Goal: Complete application form: Complete application form

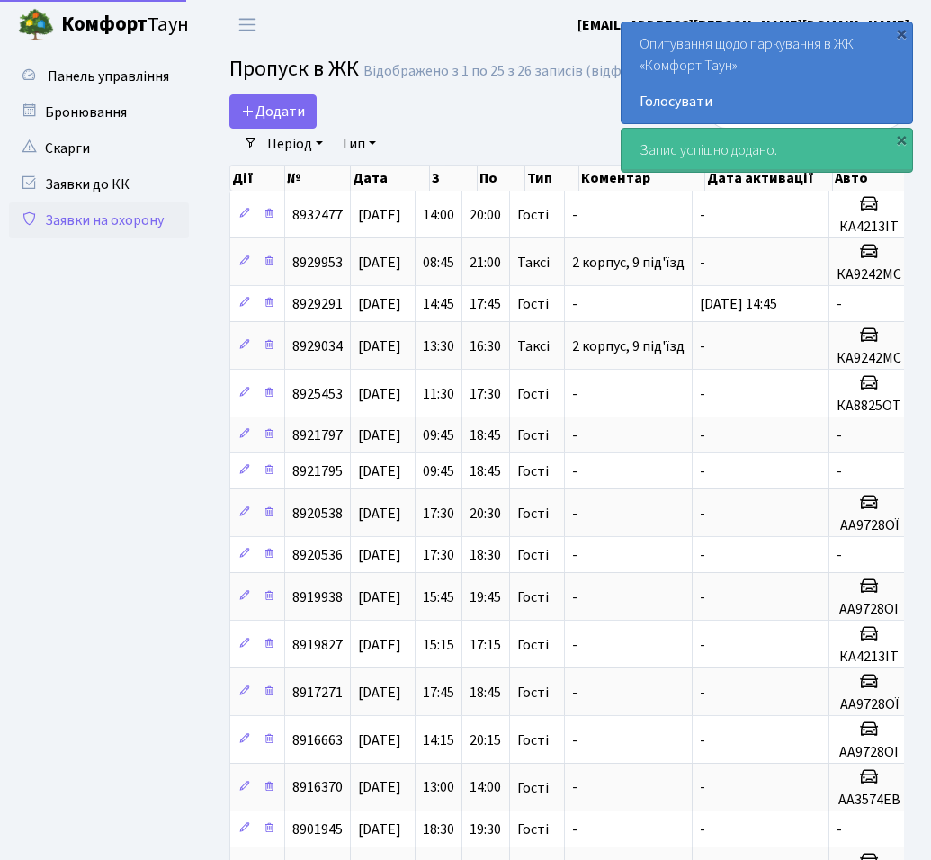
select select "25"
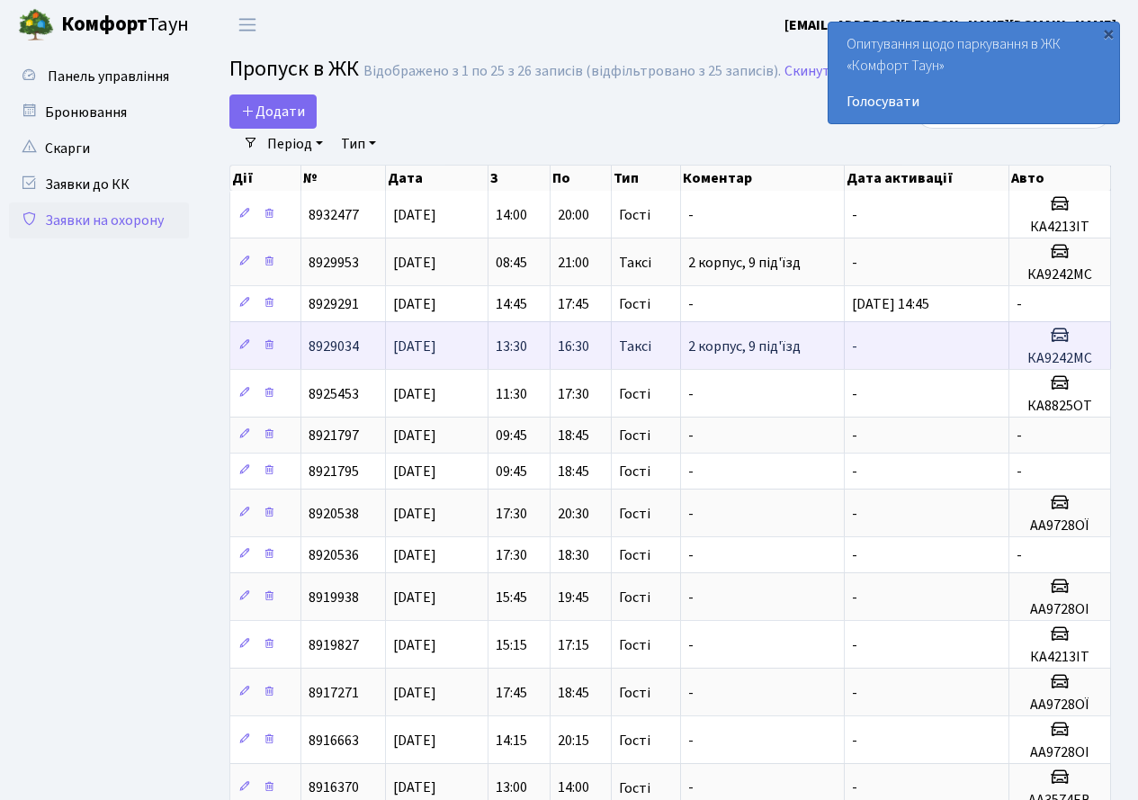
click at [930, 354] on h5 "КА9242МС" at bounding box center [1060, 358] width 86 height 17
drag, startPoint x: 1070, startPoint y: 354, endPoint x: 1060, endPoint y: 339, distance: 18.2
click at [930, 339] on icon at bounding box center [1060, 335] width 22 height 22
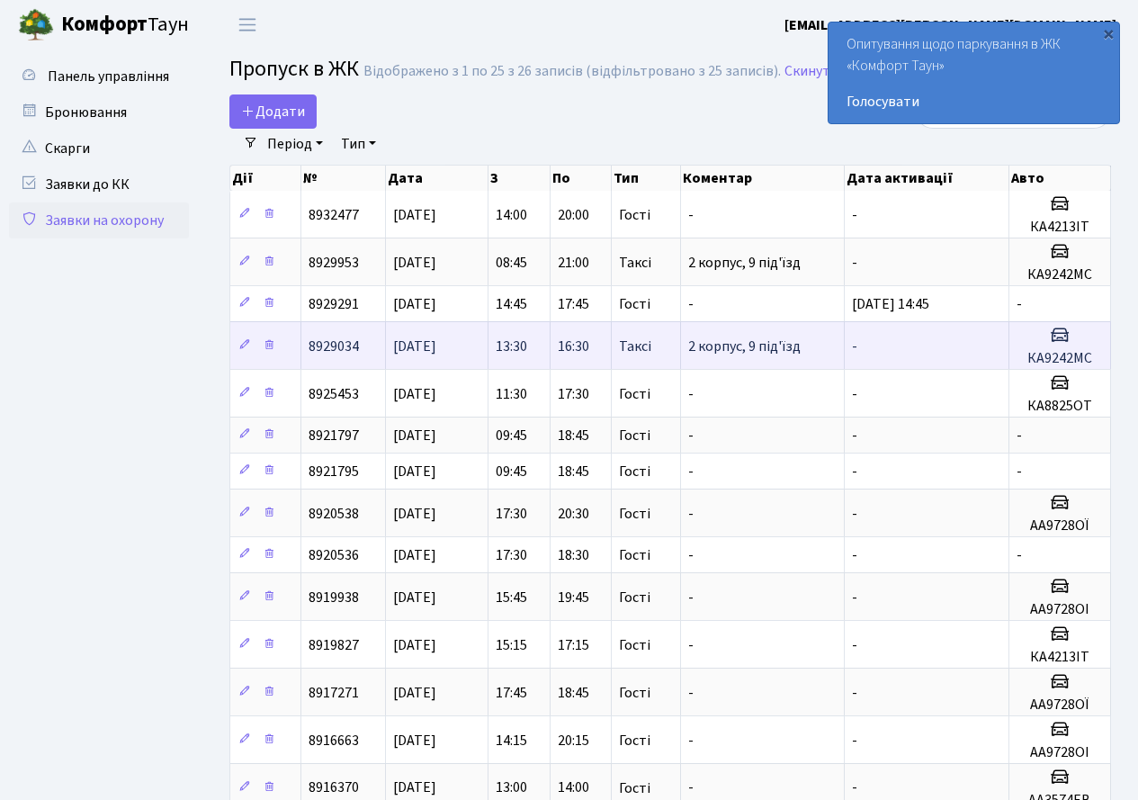
click at [432, 337] on span "[DATE]" at bounding box center [414, 346] width 43 height 20
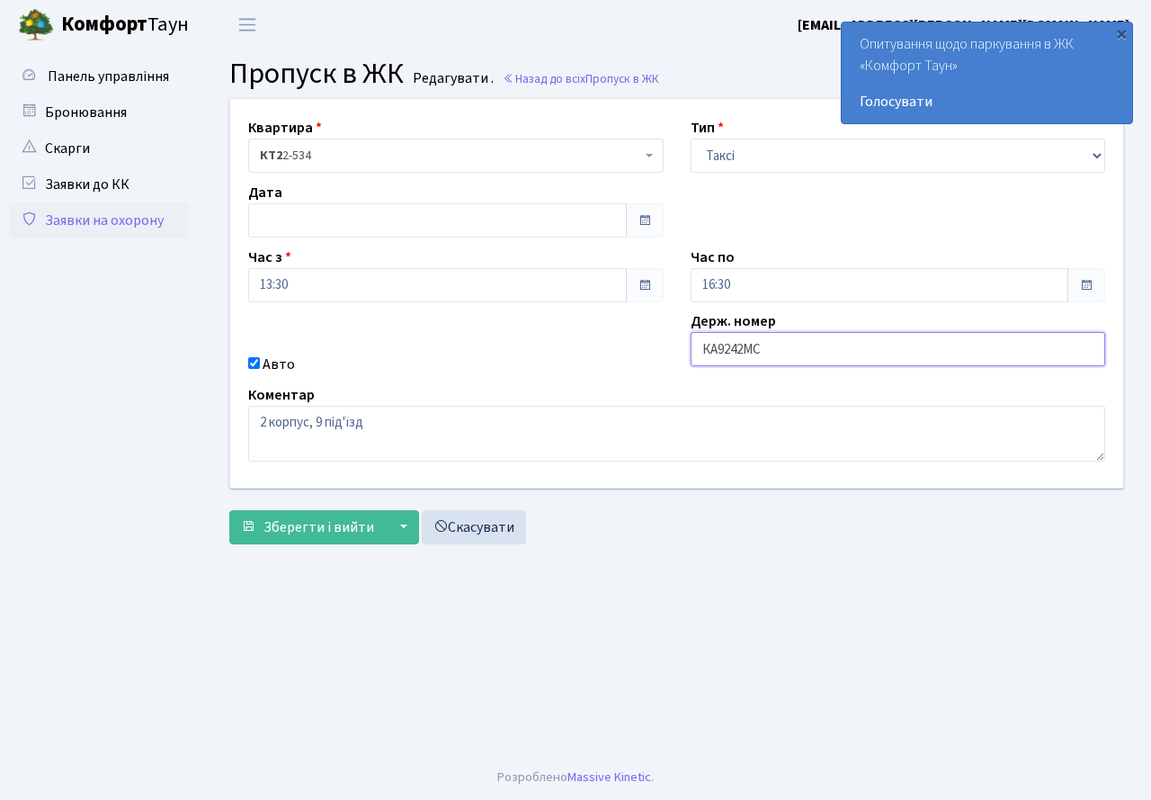
drag, startPoint x: 775, startPoint y: 356, endPoint x: 698, endPoint y: 356, distance: 76.5
click at [698, 356] on input "КА9242МС" at bounding box center [899, 349] width 416 height 34
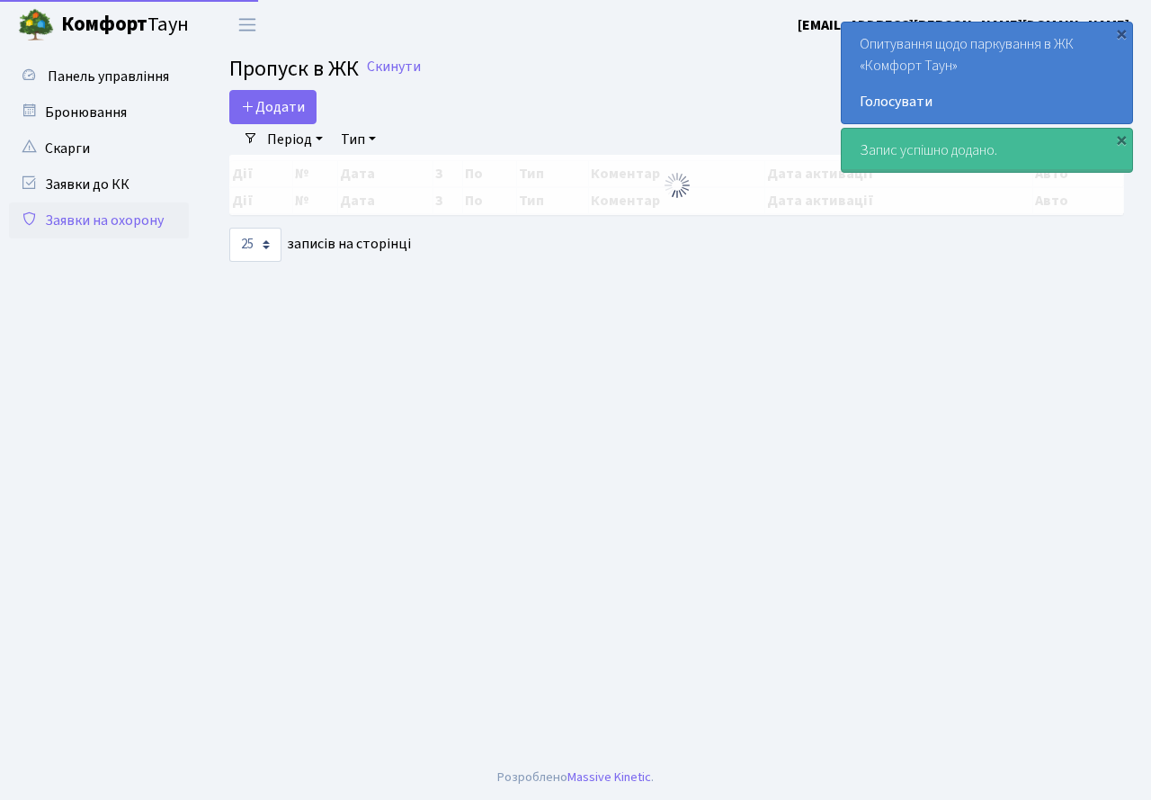
select select "25"
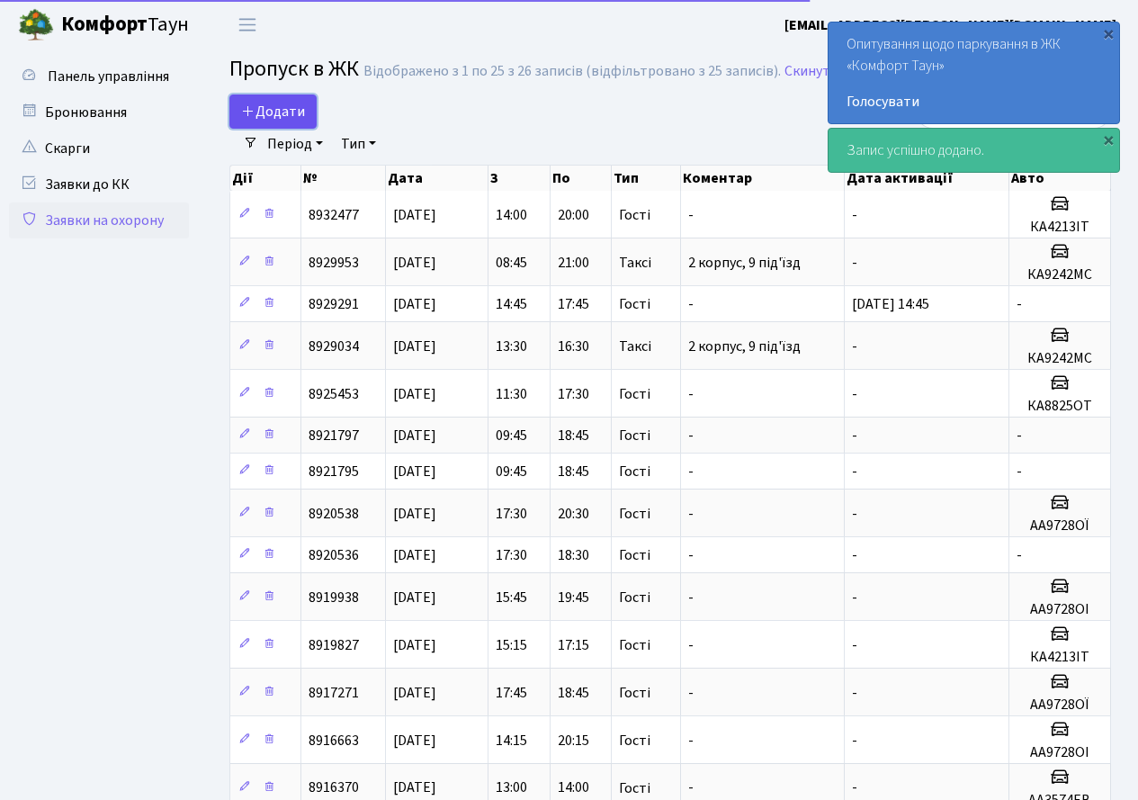
click at [283, 103] on span "Додати" at bounding box center [273, 112] width 64 height 20
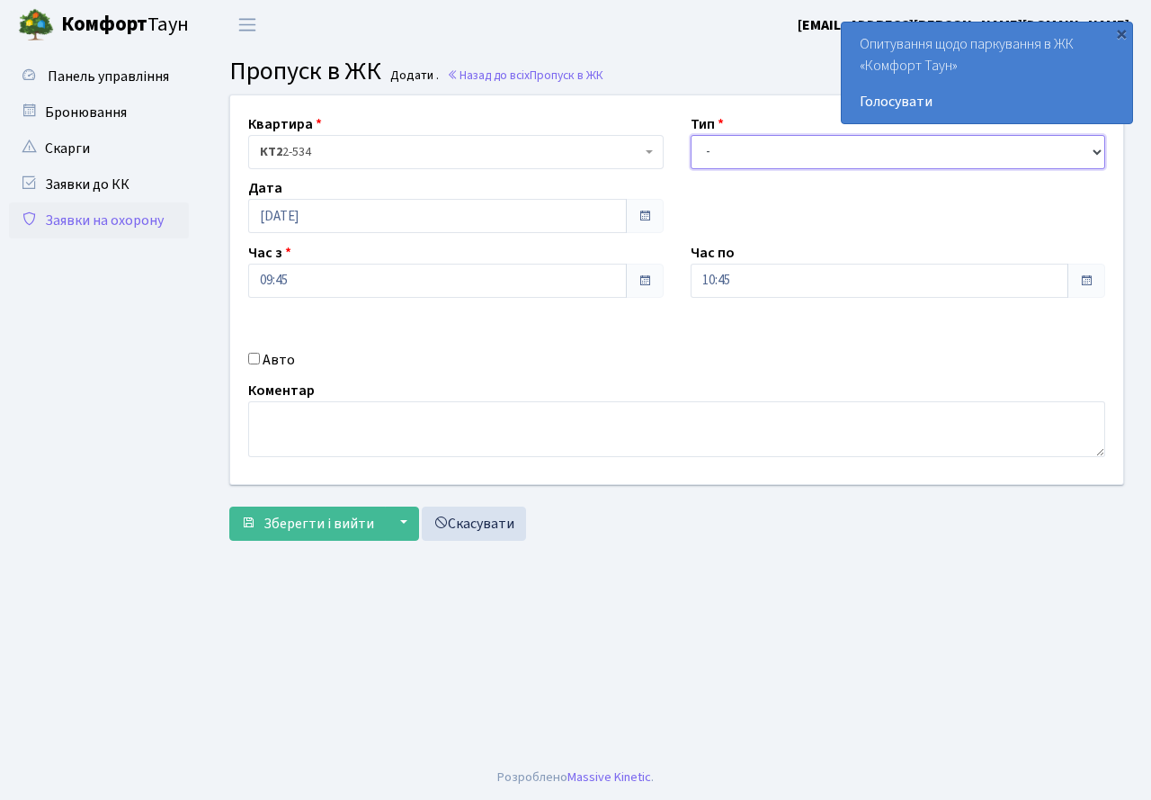
drag, startPoint x: 772, startPoint y: 154, endPoint x: 772, endPoint y: 171, distance: 17.1
click at [772, 171] on div "Квартира <b>КТ2</b>&nbsp;&nbsp;&nbsp;2-534 КТ2 2-534 Тип - Доставка Таксі Гості…" at bounding box center [677, 289] width 920 height 389
select select "3"
click at [691, 135] on select "- Доставка Таксі Гості Сервіс" at bounding box center [899, 152] width 416 height 34
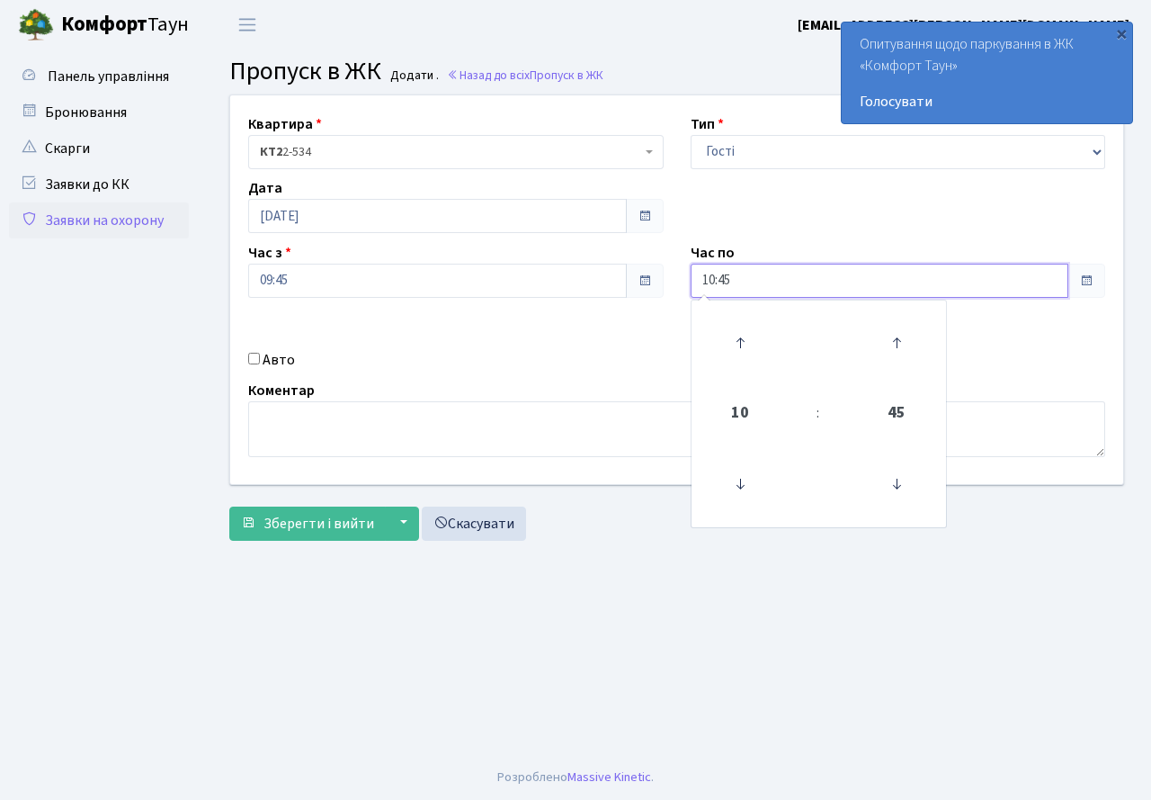
click at [751, 286] on input "10:45" at bounding box center [880, 281] width 379 height 34
click at [741, 317] on link at bounding box center [739, 342] width 53 height 65
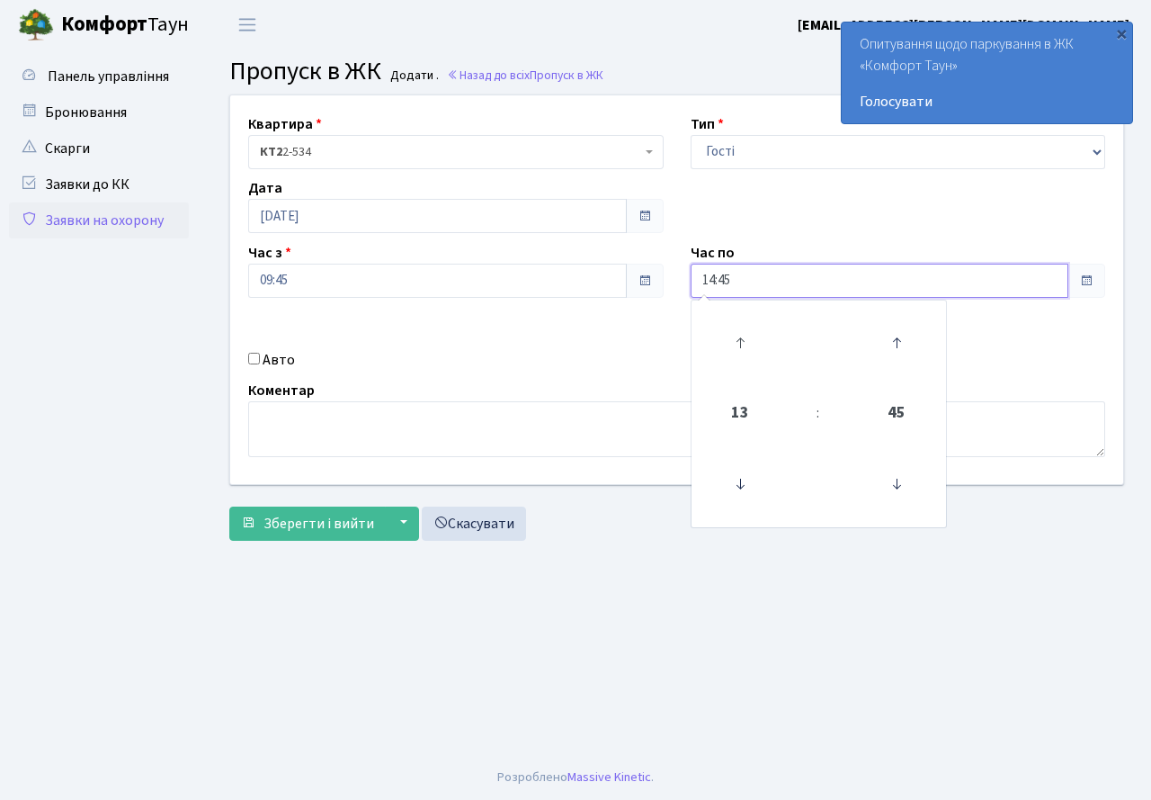
click at [741, 317] on link at bounding box center [739, 342] width 53 height 65
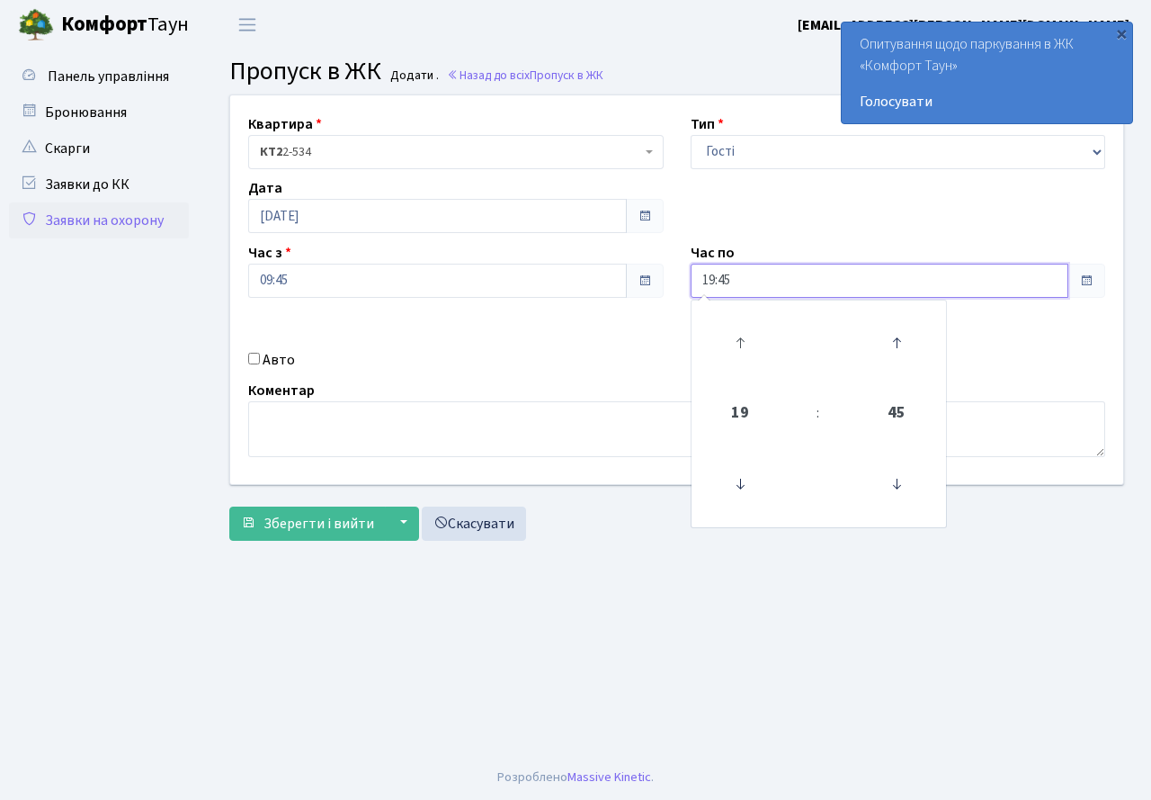
click at [741, 317] on link at bounding box center [739, 342] width 53 height 65
type input "20:45"
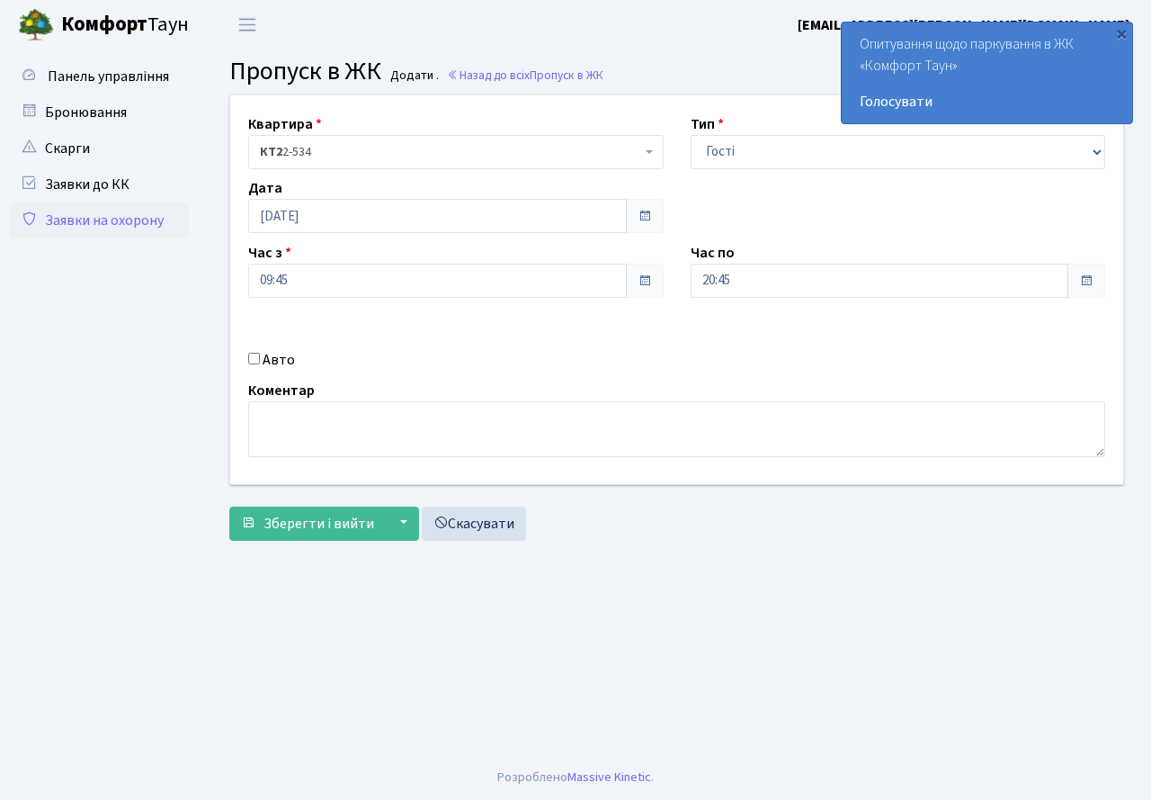
click at [387, 351] on div "Авто" at bounding box center [456, 360] width 443 height 22
click at [250, 360] on input "Авто" at bounding box center [254, 359] width 12 height 12
checkbox input "true"
click at [772, 147] on select "- Доставка Таксі Гості Сервіс" at bounding box center [899, 152] width 416 height 34
select select "2"
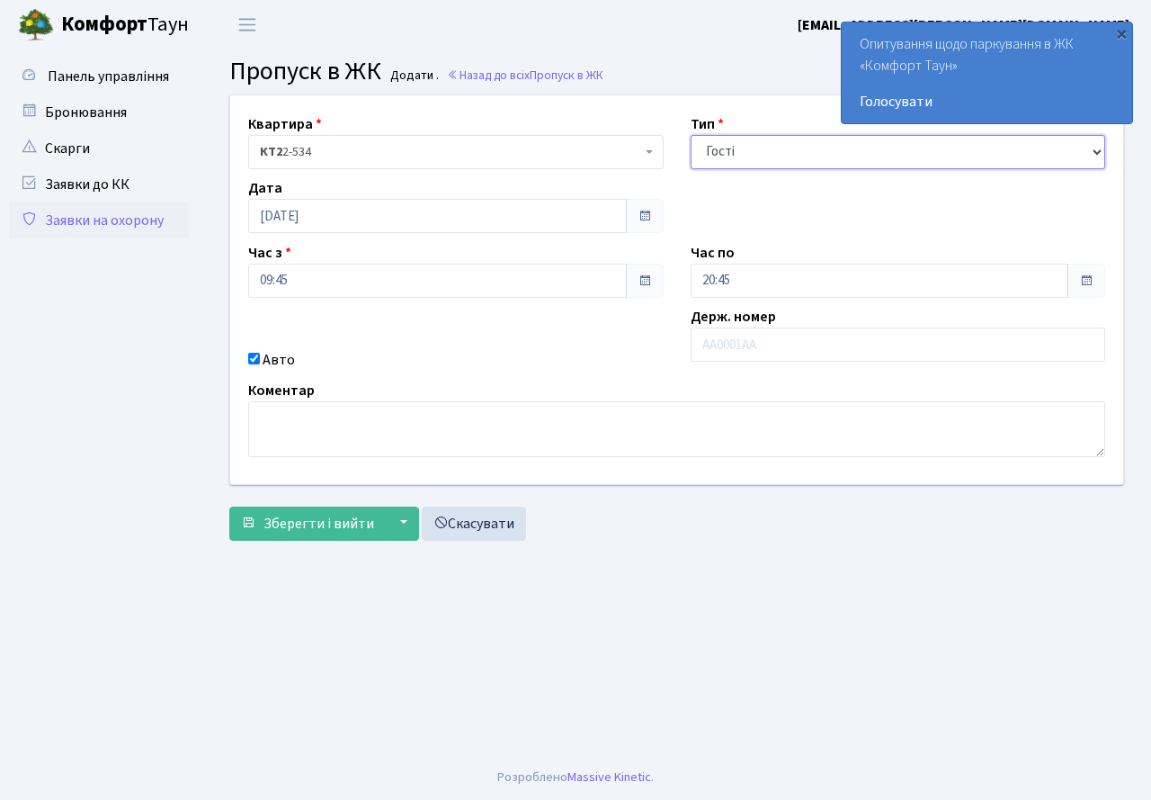
click at [691, 135] on select "- Доставка Таксі Гості Сервіс" at bounding box center [899, 152] width 416 height 34
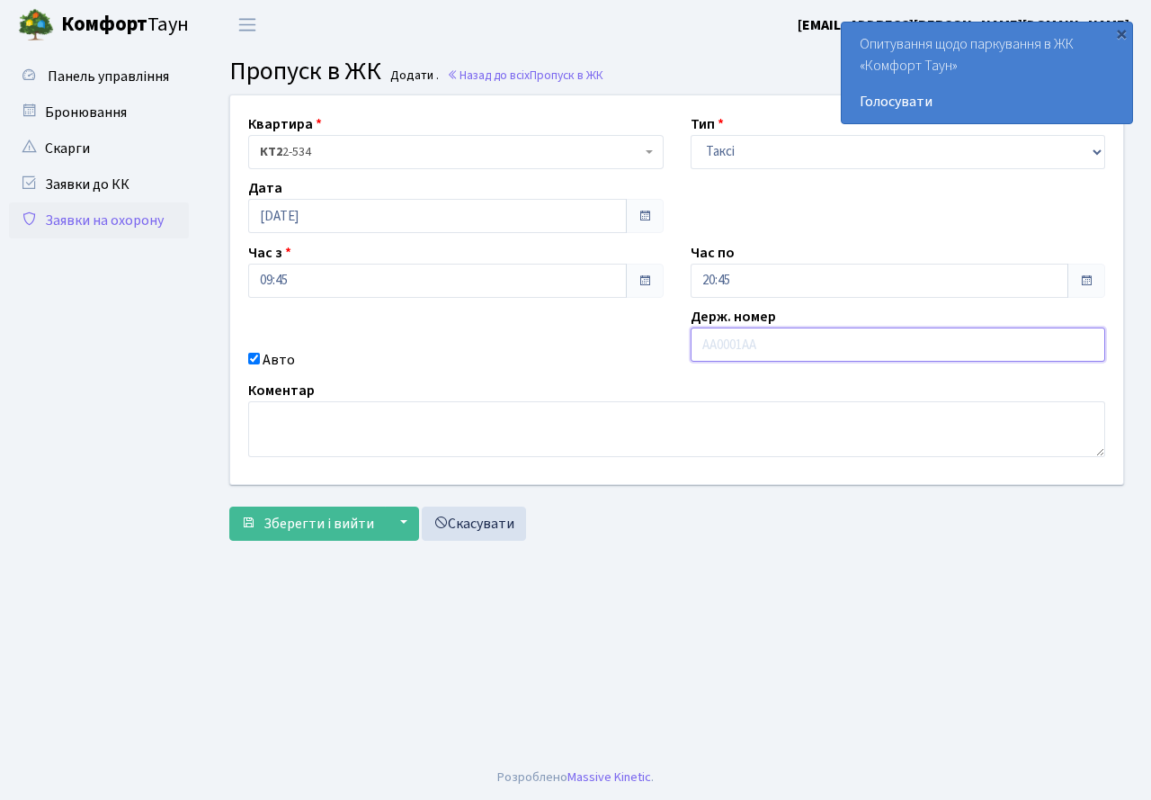
click at [739, 344] on input "text" at bounding box center [899, 344] width 416 height 34
paste input "КА9242МС"
type input "КА9242МС"
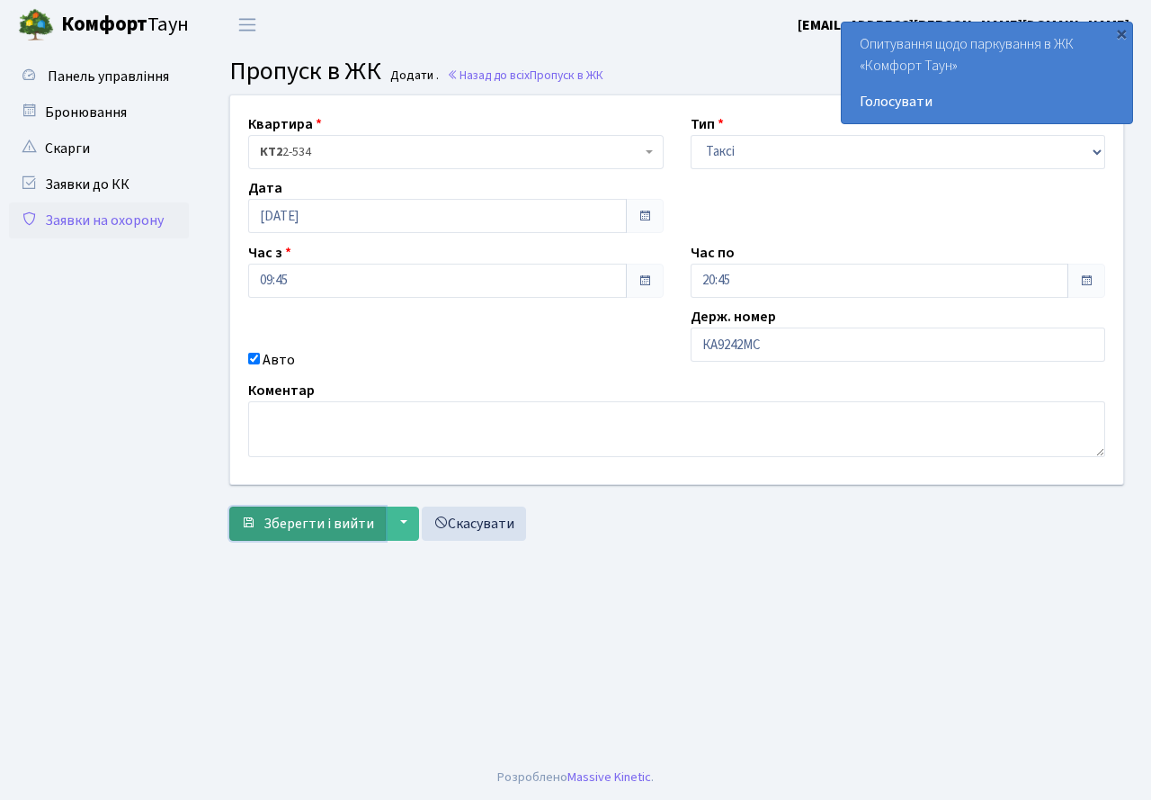
click at [282, 527] on span "Зберегти і вийти" at bounding box center [319, 524] width 111 height 20
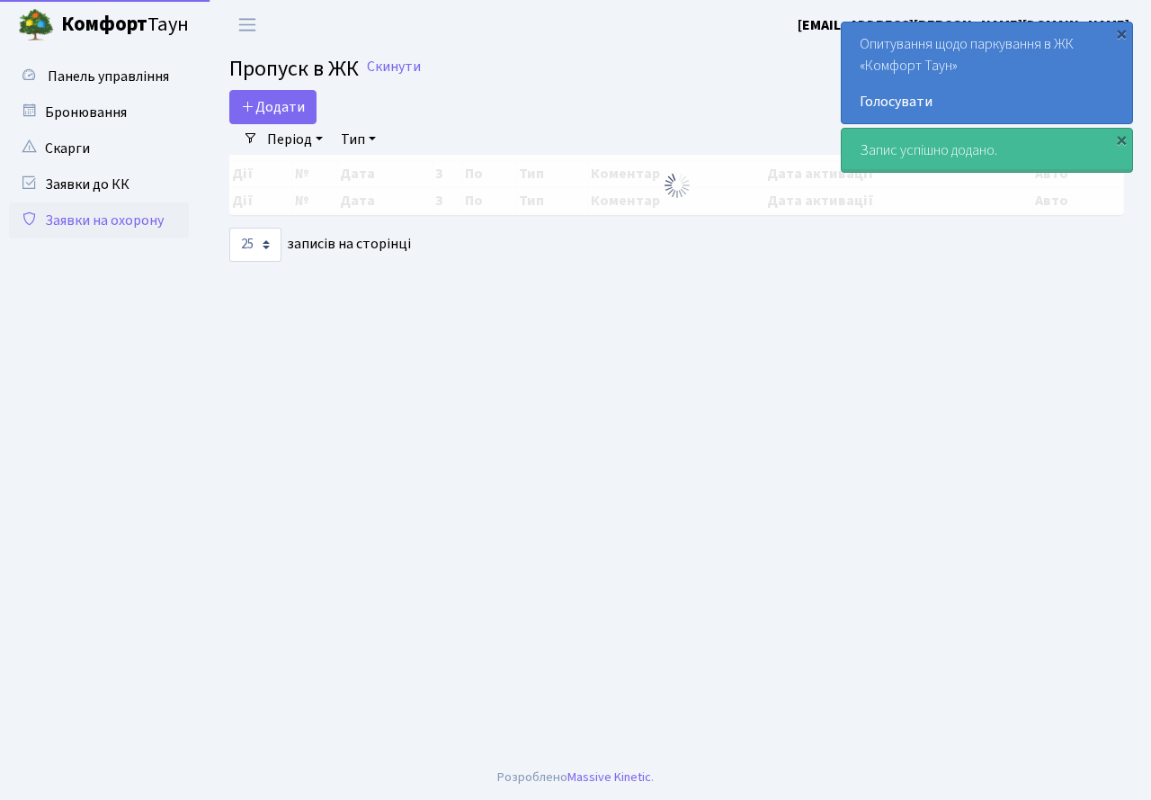
select select "25"
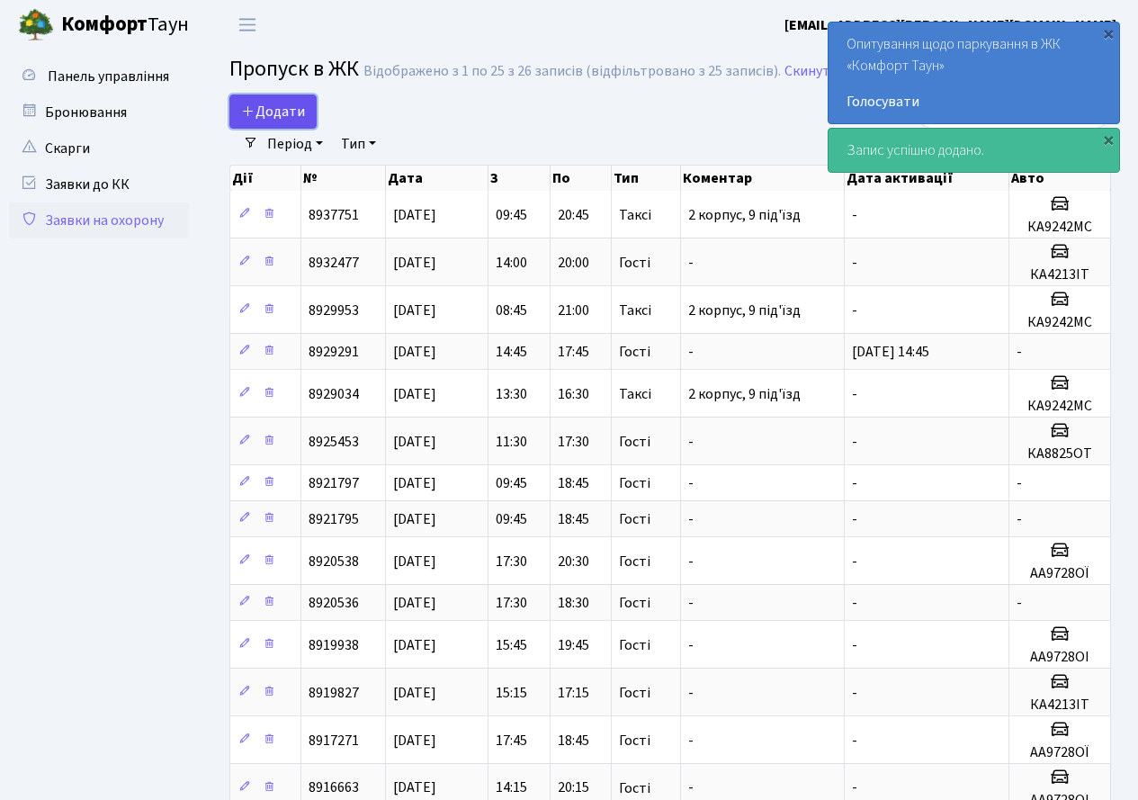
click at [266, 115] on span "Додати" at bounding box center [273, 112] width 64 height 20
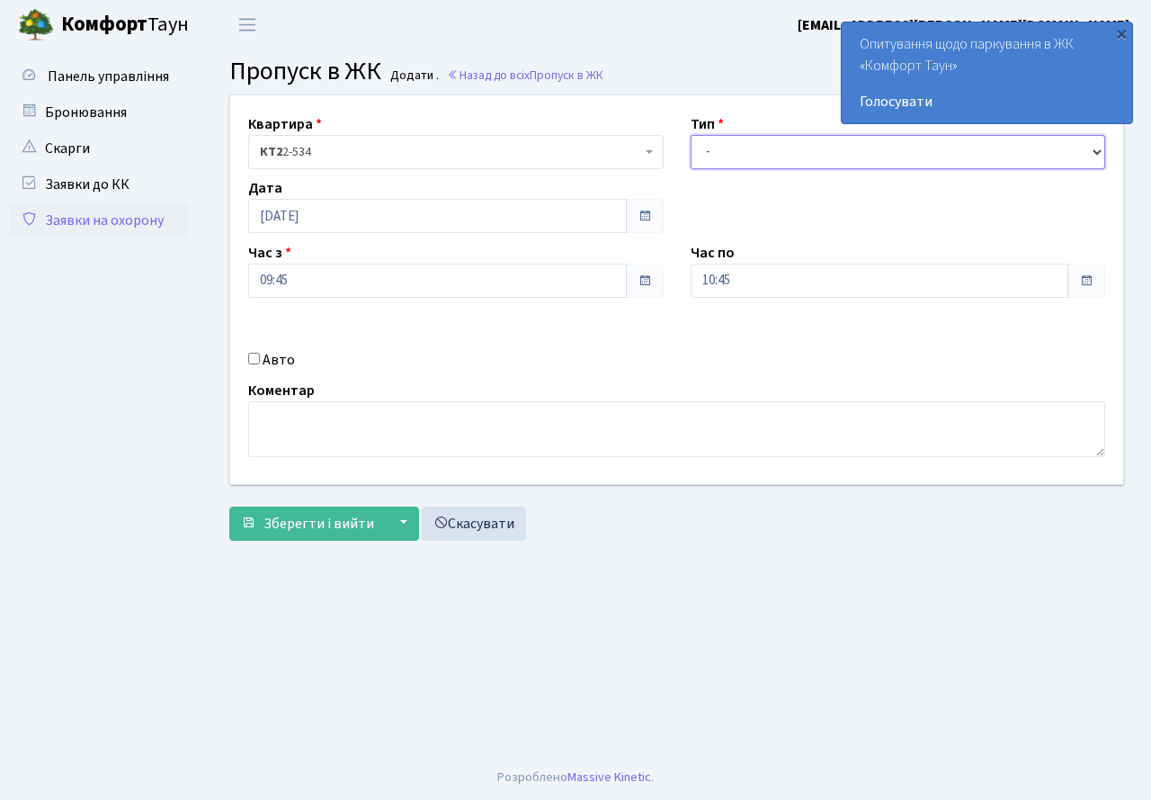
click at [748, 163] on select "- Доставка Таксі Гості Сервіс" at bounding box center [899, 152] width 416 height 34
select select "3"
click at [691, 135] on select "- Доставка Таксі Гості Сервіс" at bounding box center [899, 152] width 416 height 34
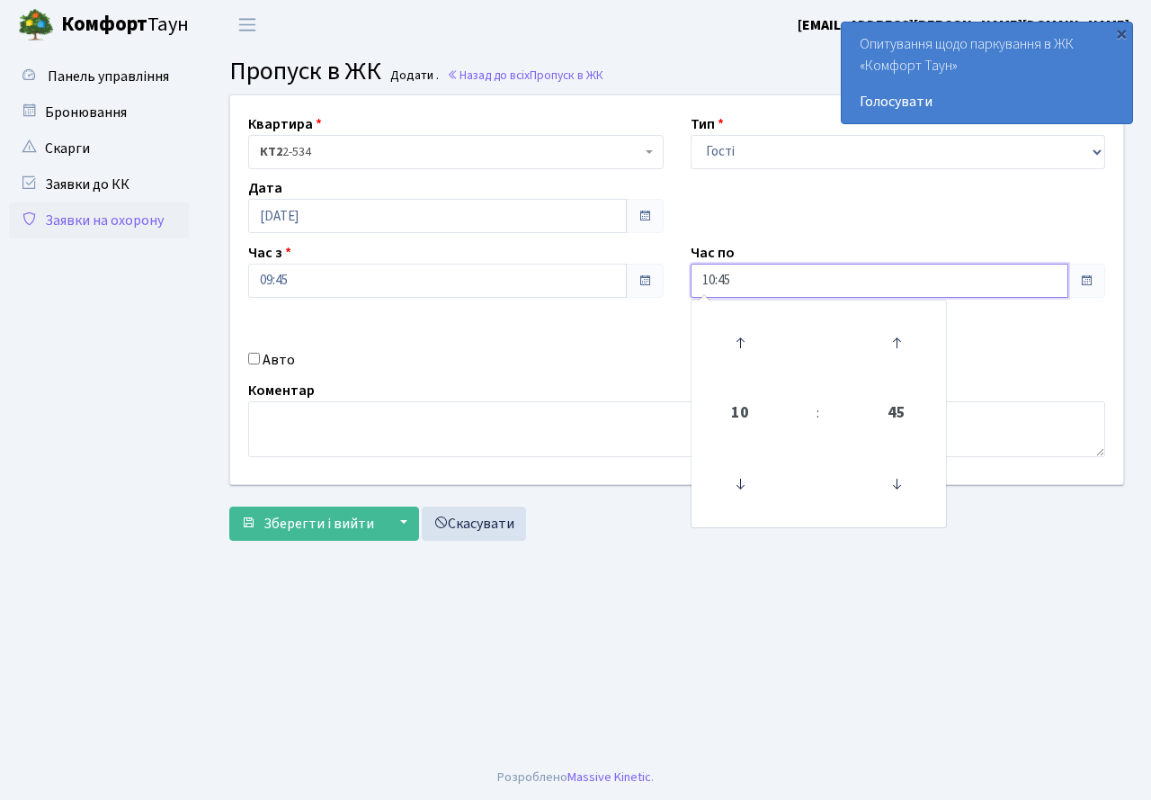
click at [747, 287] on input "10:45" at bounding box center [880, 281] width 379 height 34
click at [748, 325] on icon at bounding box center [740, 342] width 49 height 49
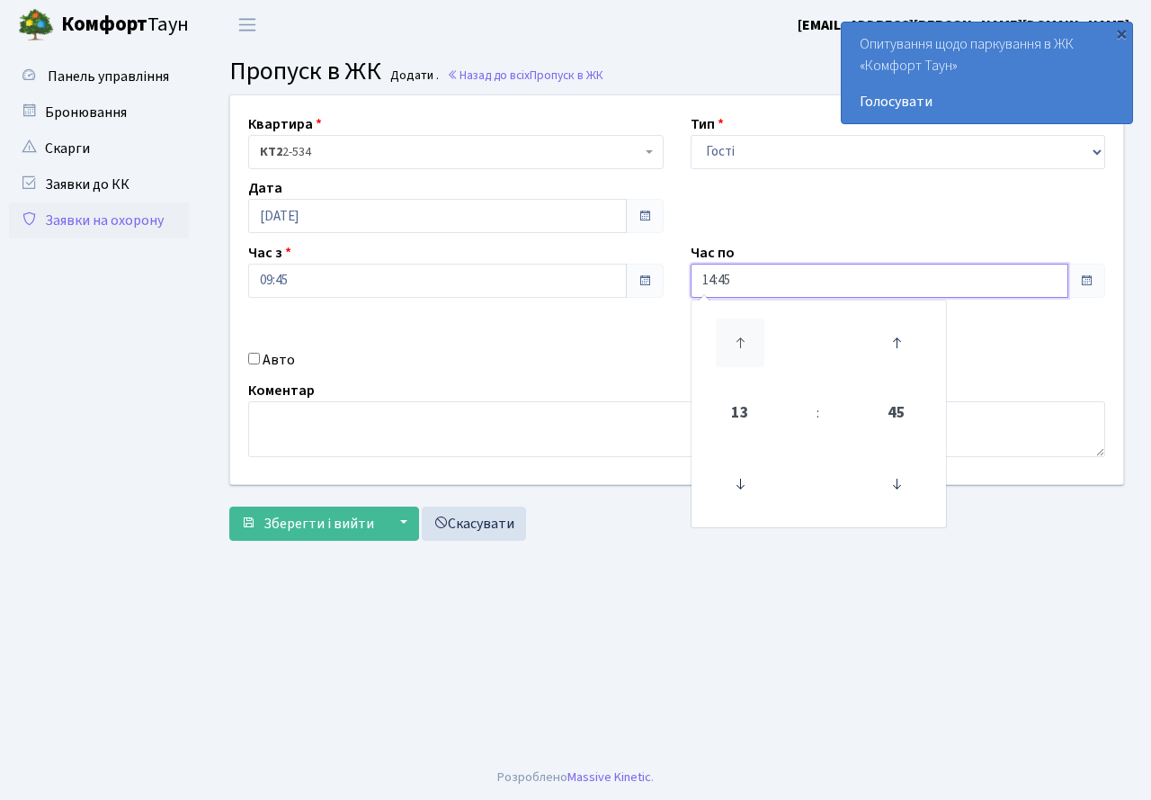
click at [748, 325] on icon at bounding box center [740, 342] width 49 height 49
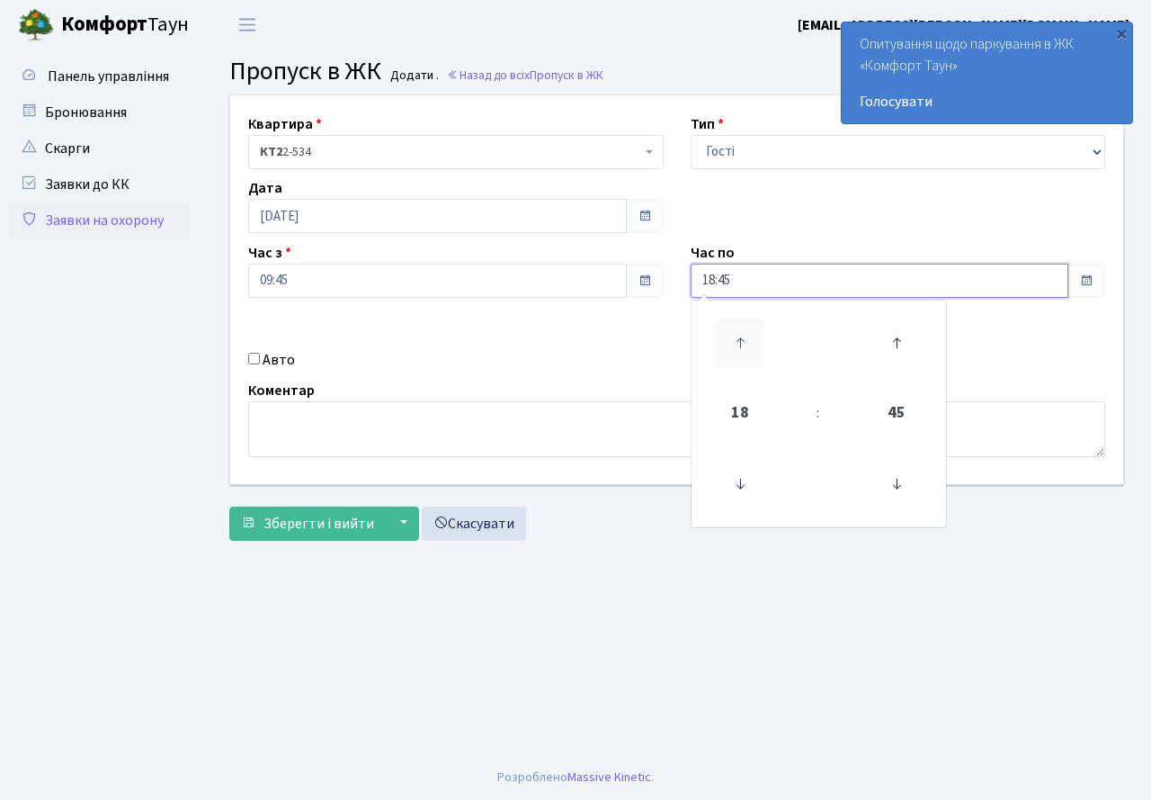
type input "19:45"
click at [542, 346] on div "Квартира <b>КТ2</b>&nbsp;&nbsp;&nbsp;2-534 КТ2 2-534 Тип - Доставка Таксі Гості…" at bounding box center [677, 289] width 920 height 389
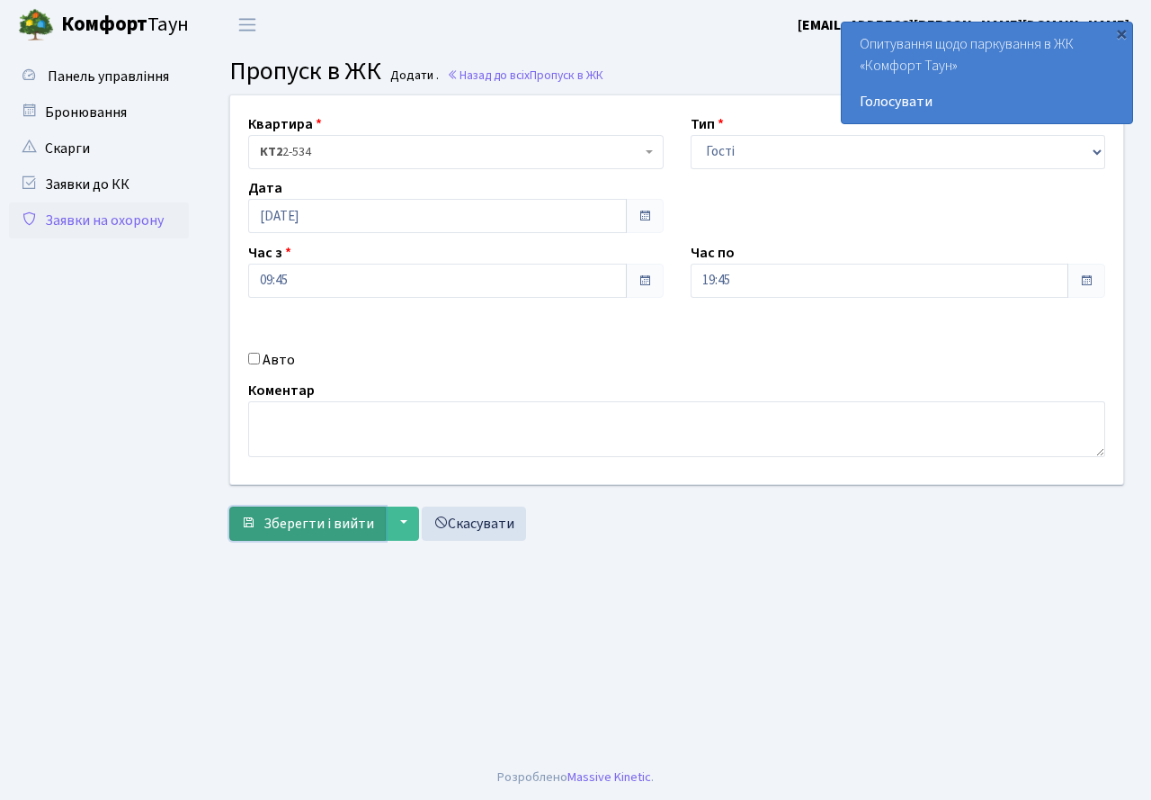
click at [274, 525] on span "Зберегти і вийти" at bounding box center [319, 524] width 111 height 20
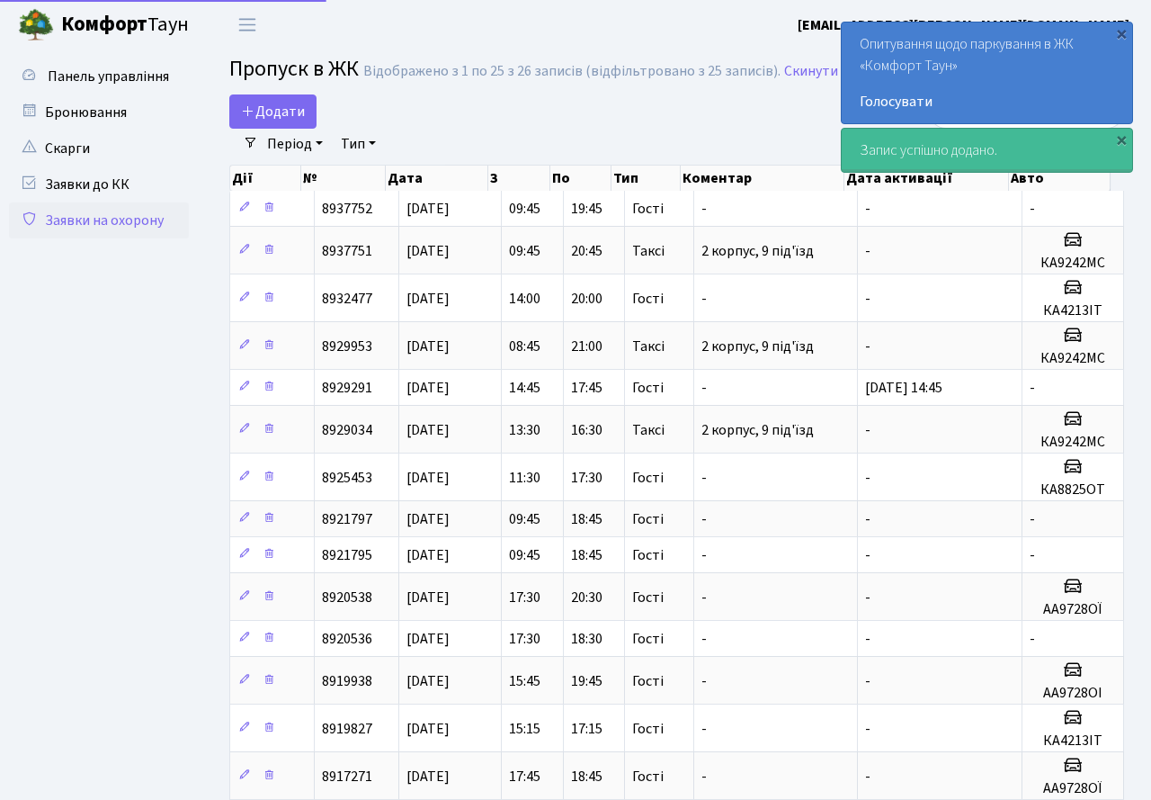
select select "25"
